Goal: Check status: Check status

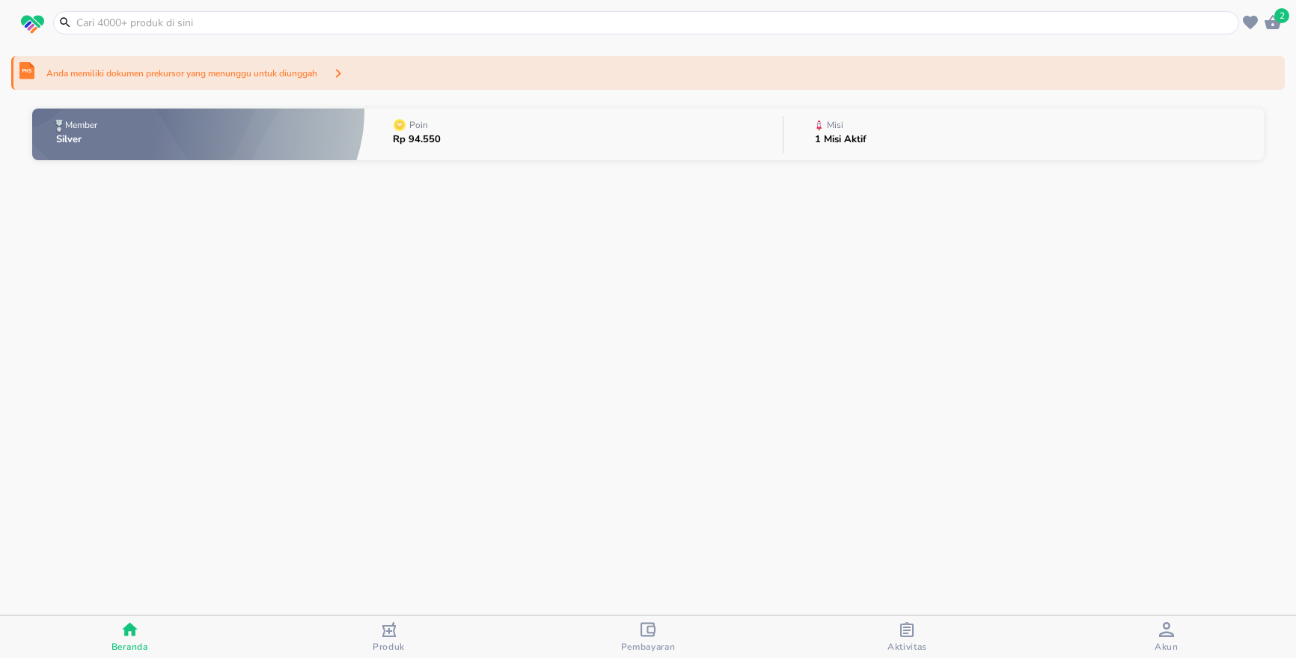
click at [913, 641] on span "Aktivitas" at bounding box center [908, 647] width 40 height 12
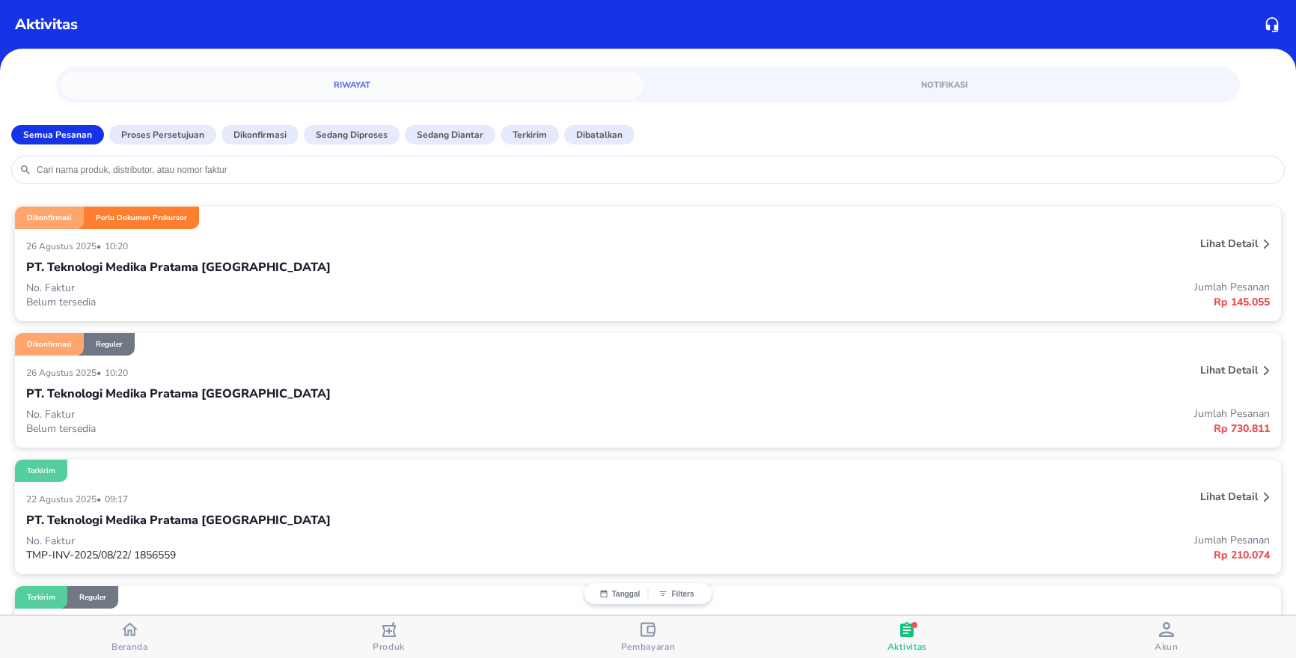
click at [211, 273] on p "PT. Teknologi Medika Pratama [GEOGRAPHIC_DATA]" at bounding box center [178, 267] width 305 height 18
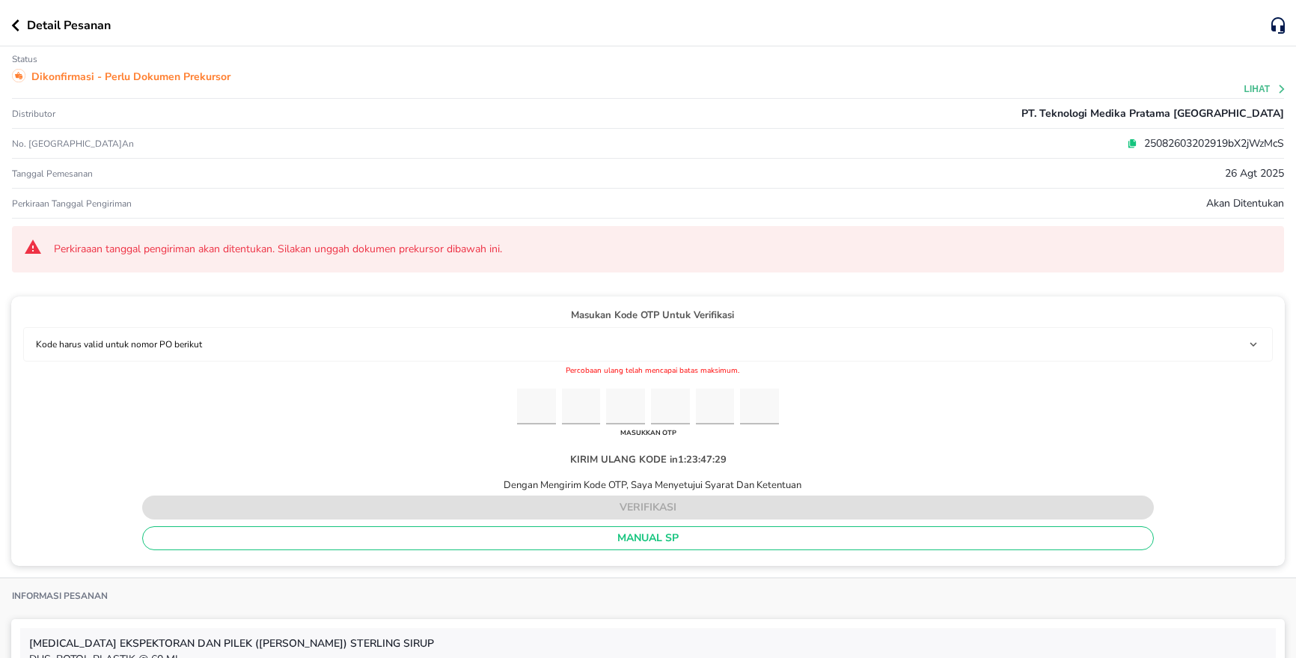
click at [18, 27] on icon "button" at bounding box center [15, 25] width 8 height 12
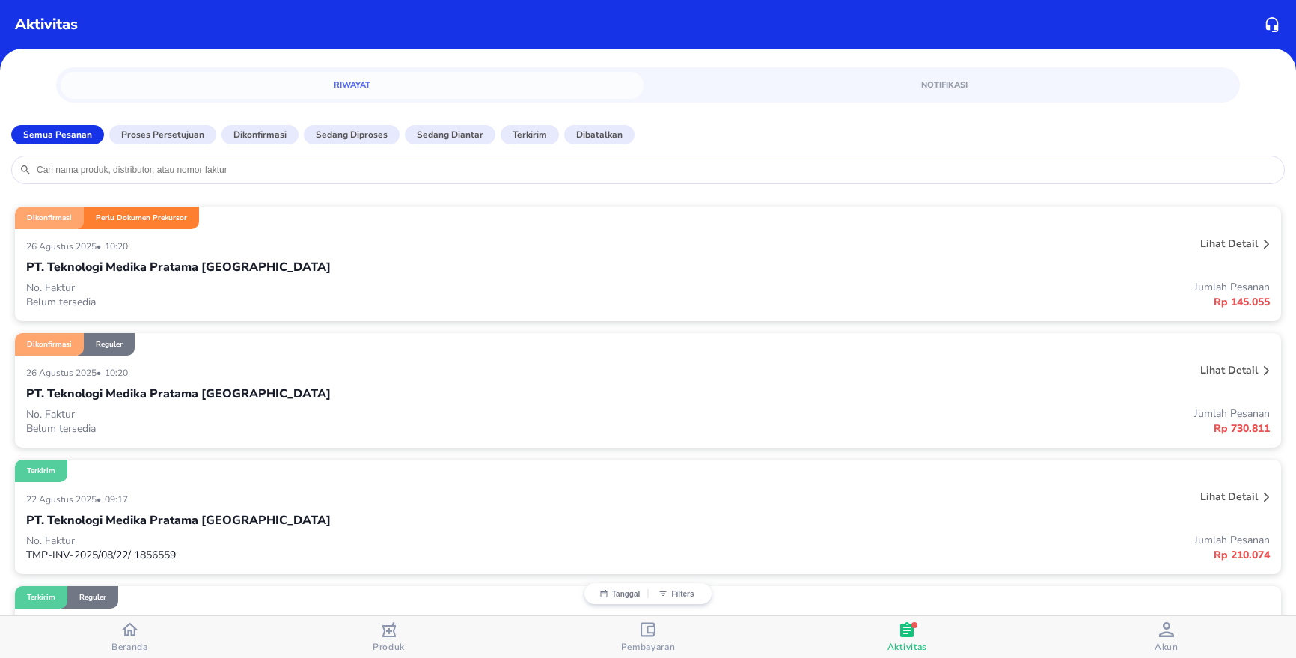
click at [149, 352] on div "Dikonfirmasi Reguler" at bounding box center [648, 344] width 1266 height 22
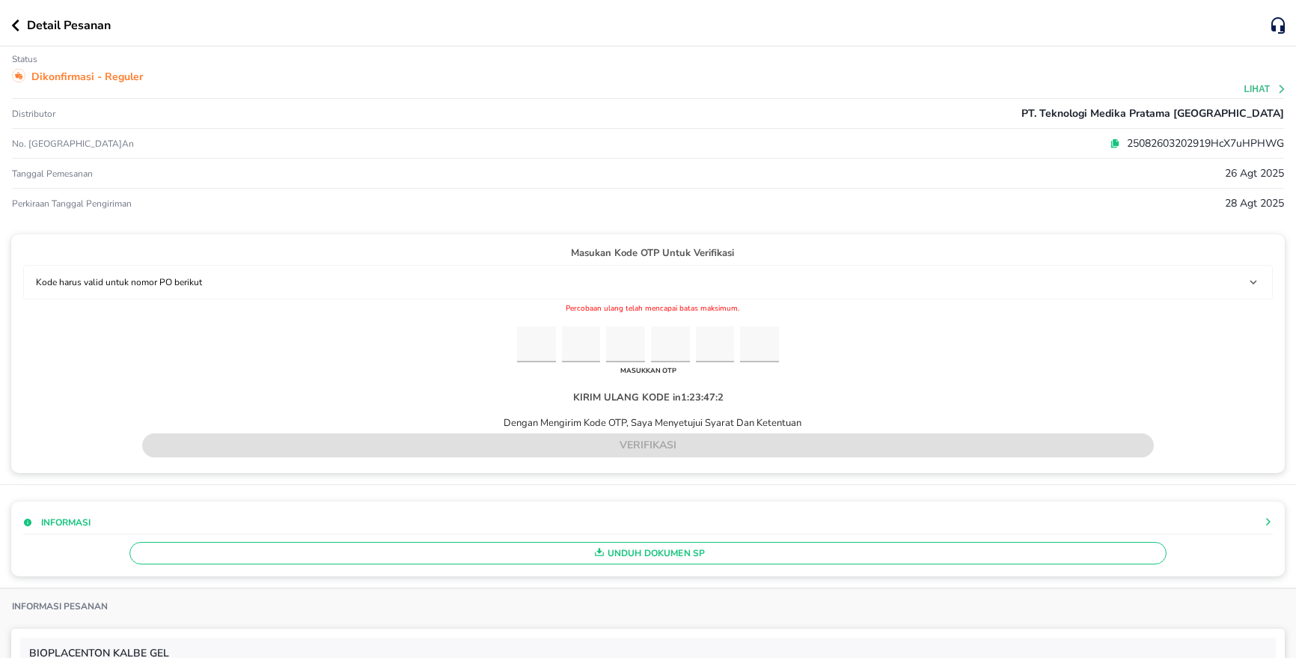
click at [16, 25] on icon "button" at bounding box center [15, 25] width 8 height 12
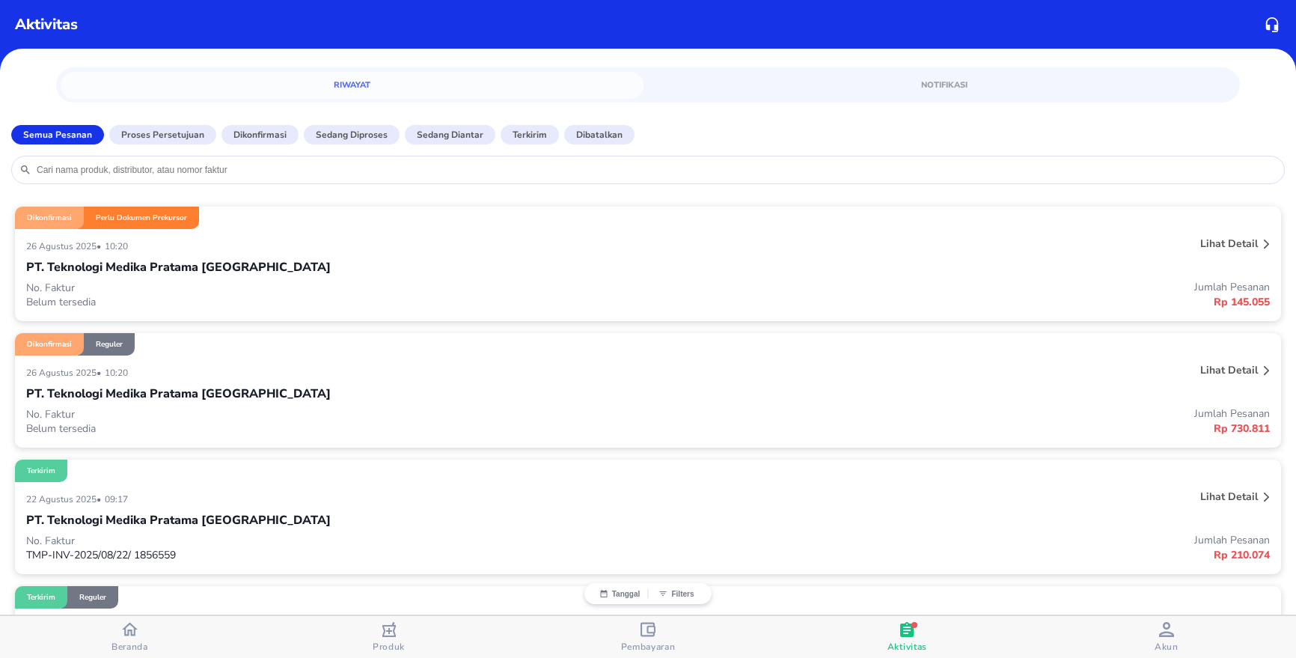
click at [216, 296] on p "Belum tersedia" at bounding box center [337, 302] width 622 height 14
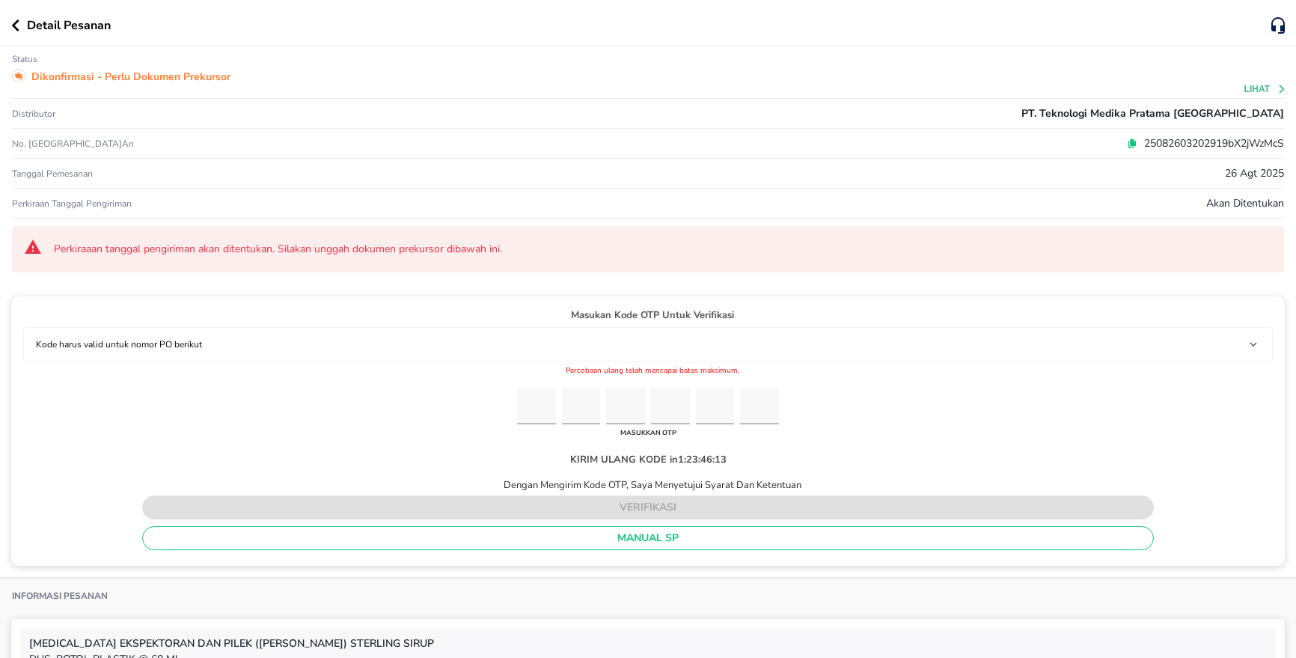
click at [1190, 144] on p "25082603202919bX2jWzMcS" at bounding box center [1211, 143] width 147 height 16
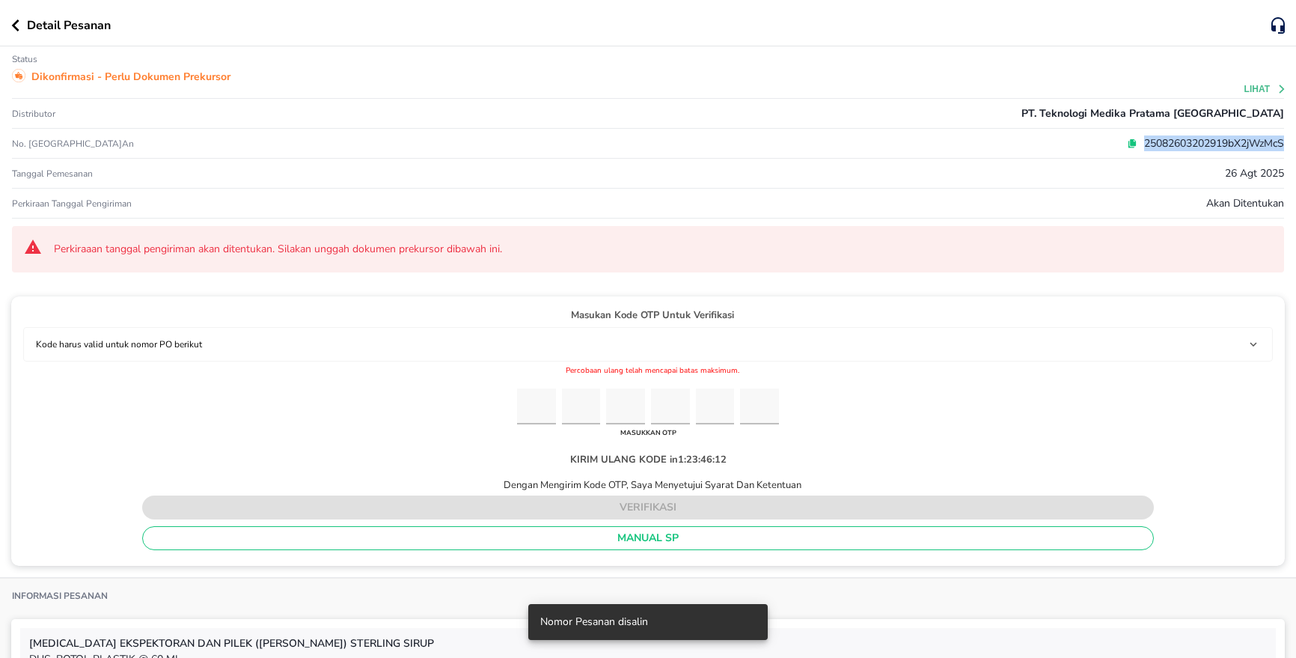
click at [1190, 144] on p "25082603202919bX2jWzMcS" at bounding box center [1211, 143] width 147 height 16
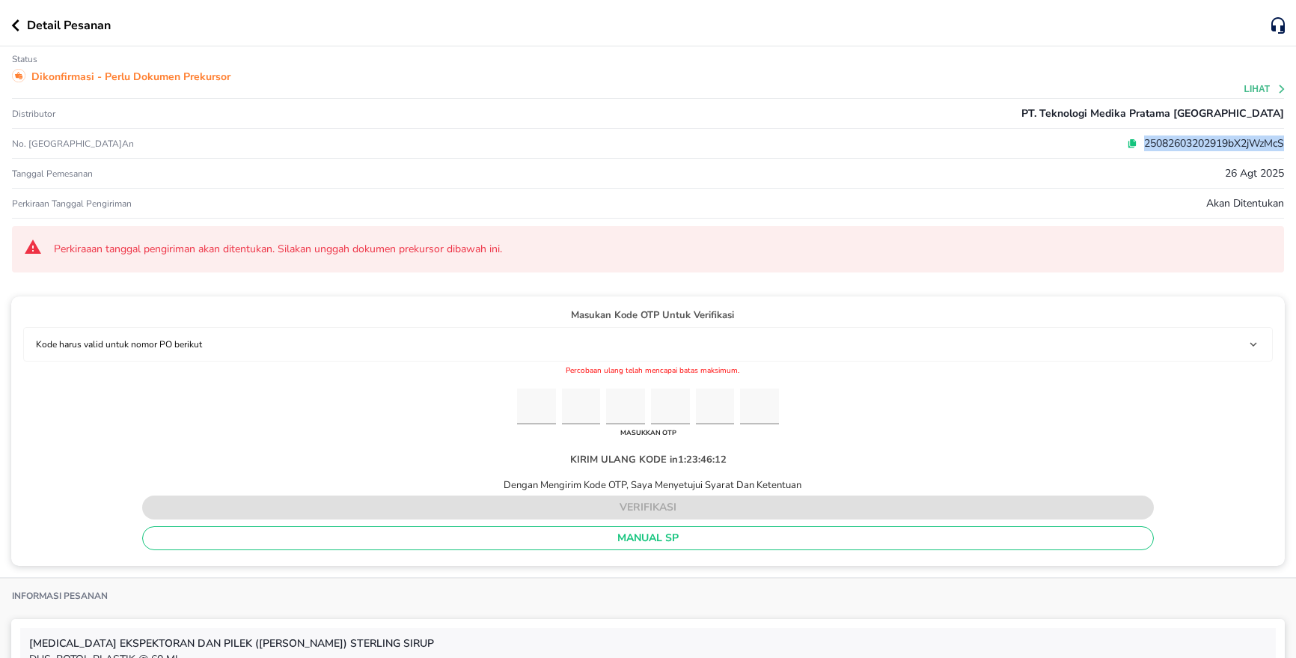
copy p "25082603202919bX2jWzMcS"
click at [20, 33] on div "Detail Pesanan" at bounding box center [641, 25] width 1260 height 18
click at [12, 27] on icon "button" at bounding box center [15, 25] width 8 height 12
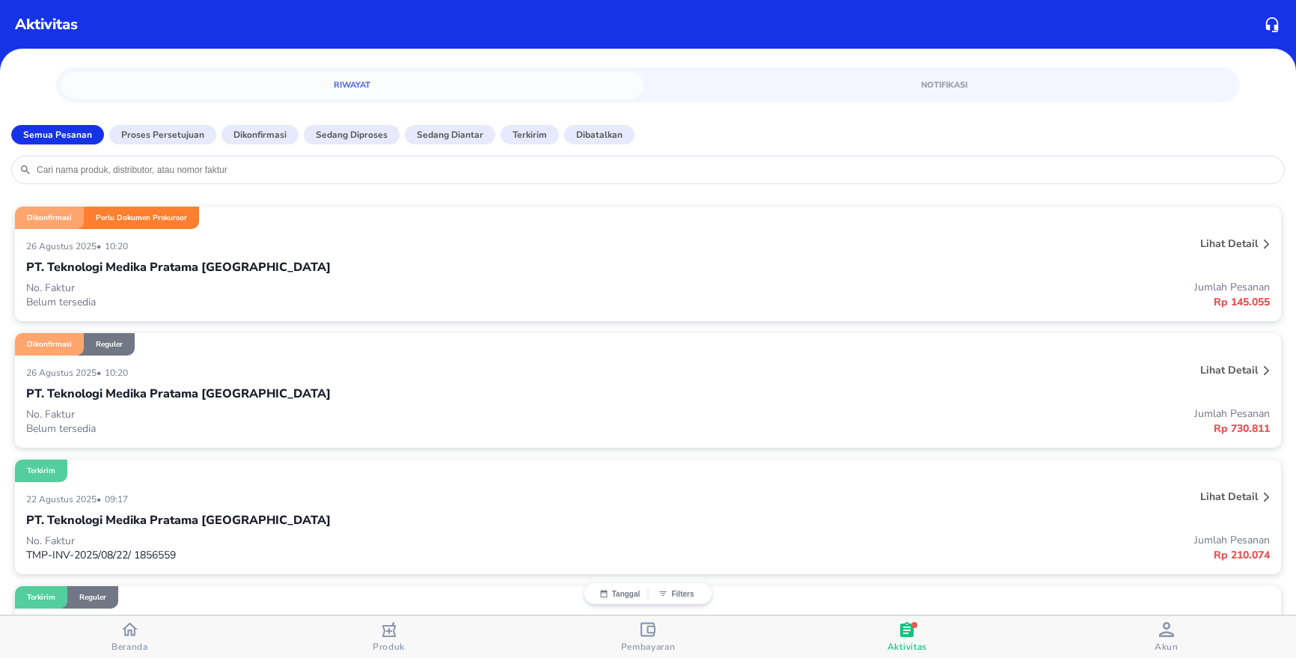
click at [289, 410] on p "No. Faktur" at bounding box center [337, 414] width 622 height 14
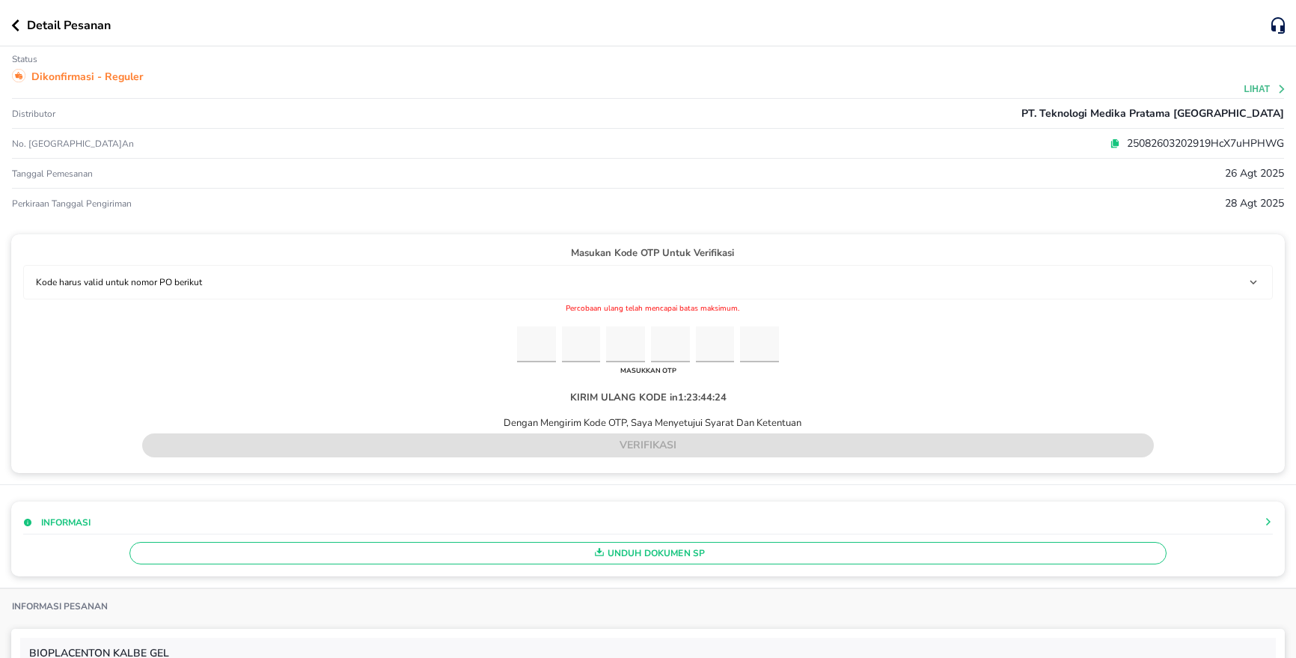
click at [18, 28] on icon "button" at bounding box center [15, 25] width 7 height 12
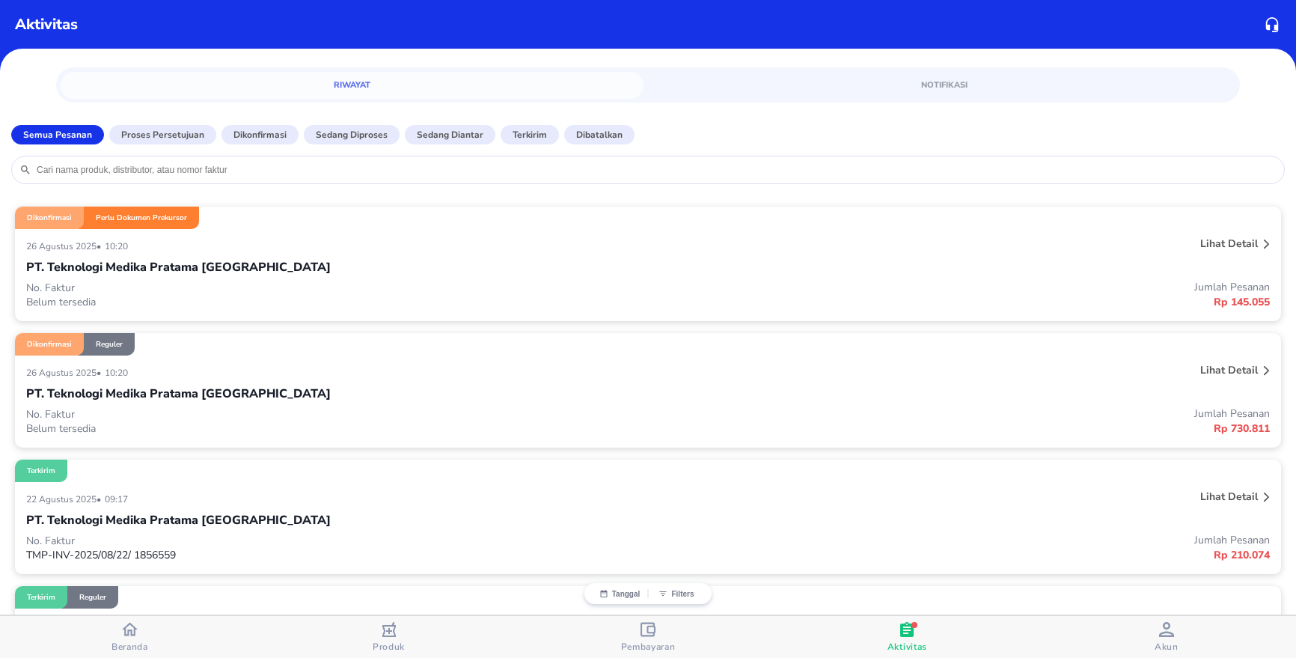
click at [326, 257] on div "PT. Teknologi Medika Pratama [GEOGRAPHIC_DATA]" at bounding box center [648, 266] width 1244 height 25
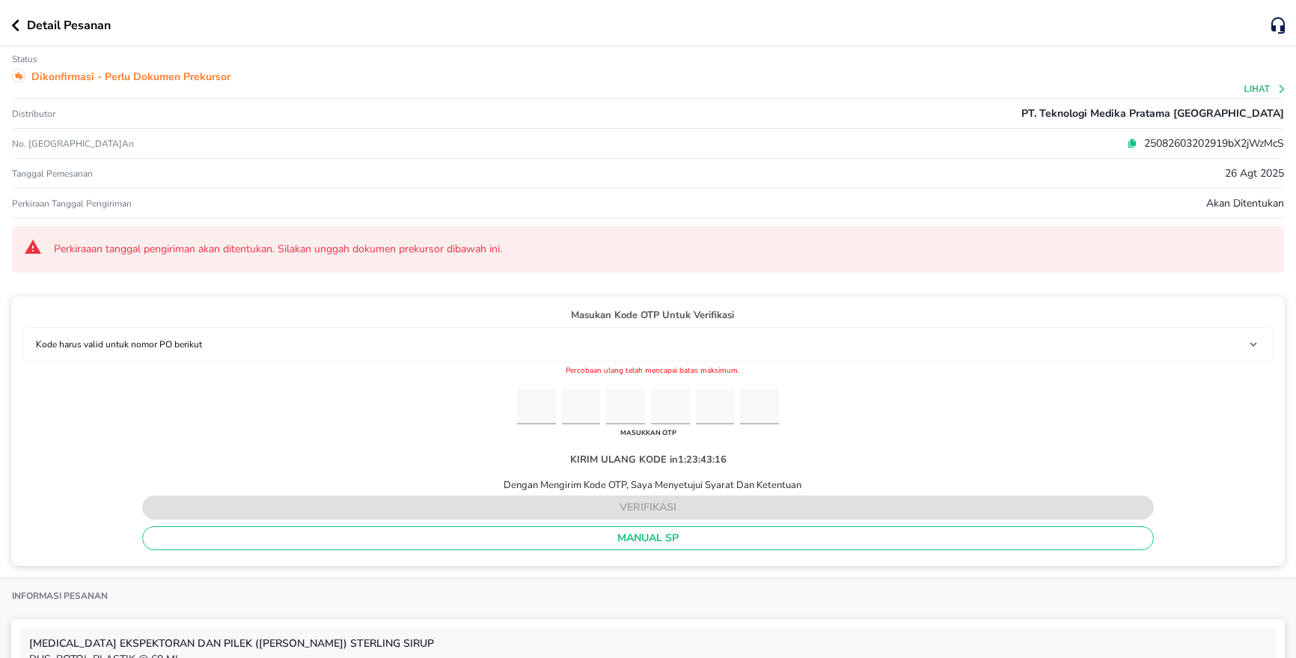
click at [16, 24] on icon "button" at bounding box center [15, 25] width 8 height 12
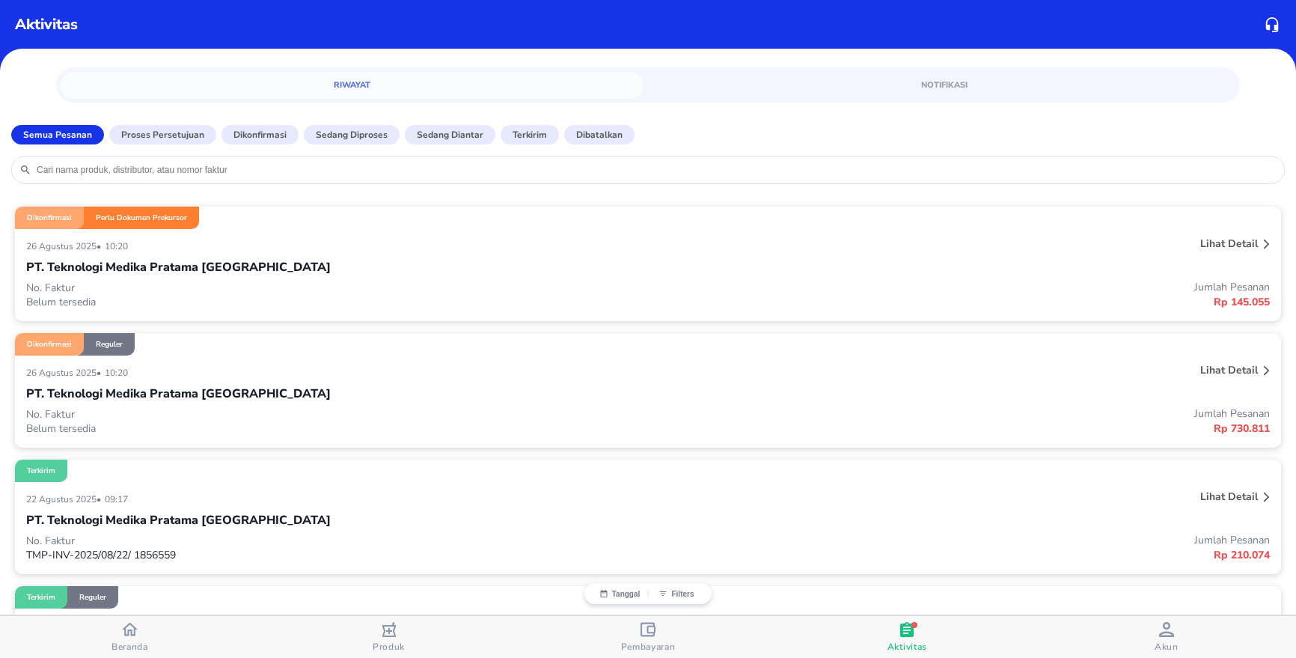
click at [199, 276] on div "PT. Teknologi Medika Pratama [GEOGRAPHIC_DATA]" at bounding box center [648, 266] width 1244 height 25
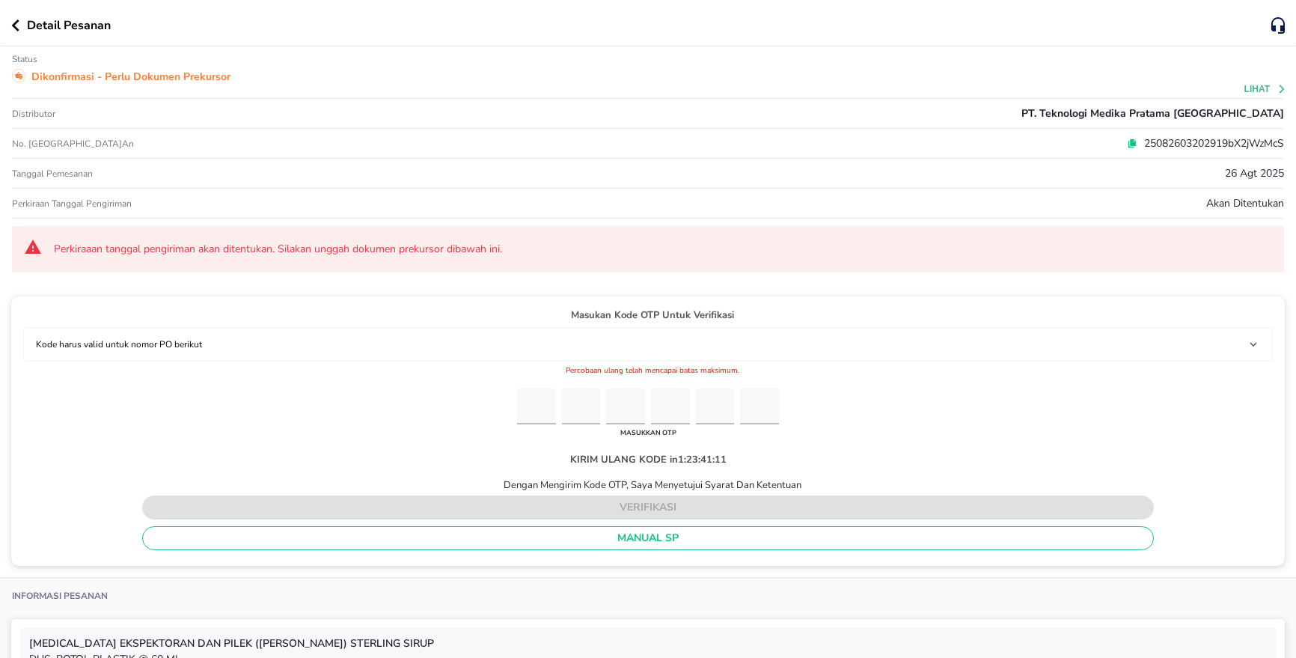
click at [532, 416] on input "Please enter OTP character 1" at bounding box center [536, 406] width 39 height 37
type input "3"
type input "7"
type input "5"
type input "2"
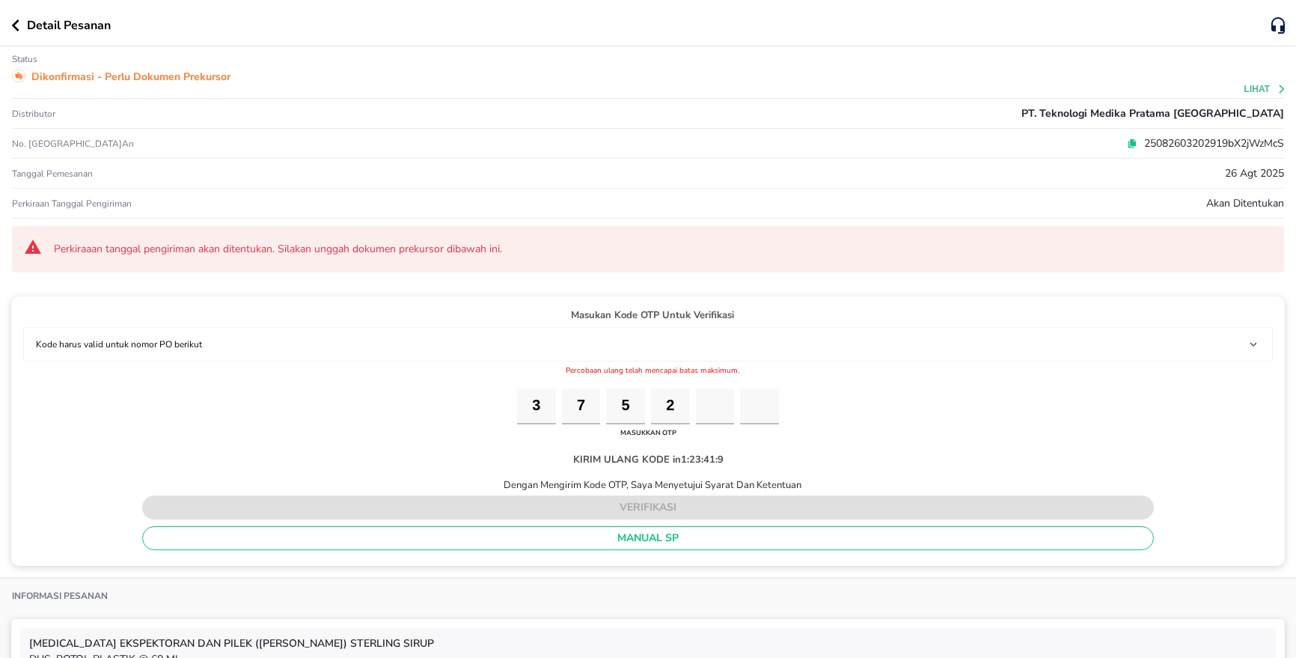
type input "5"
type input "0"
click at [895, 422] on div "Masukan Kode OTP Untuk Verifikasi Kode harus valid untuk nomor PO berikut 25082…" at bounding box center [648, 430] width 1250 height 245
click at [845, 392] on div "Masukan Kode OTP Untuk Verifikasi Kode harus valid untuk nomor PO berikut 25082…" at bounding box center [648, 430] width 1250 height 245
